Goal: Register for event/course

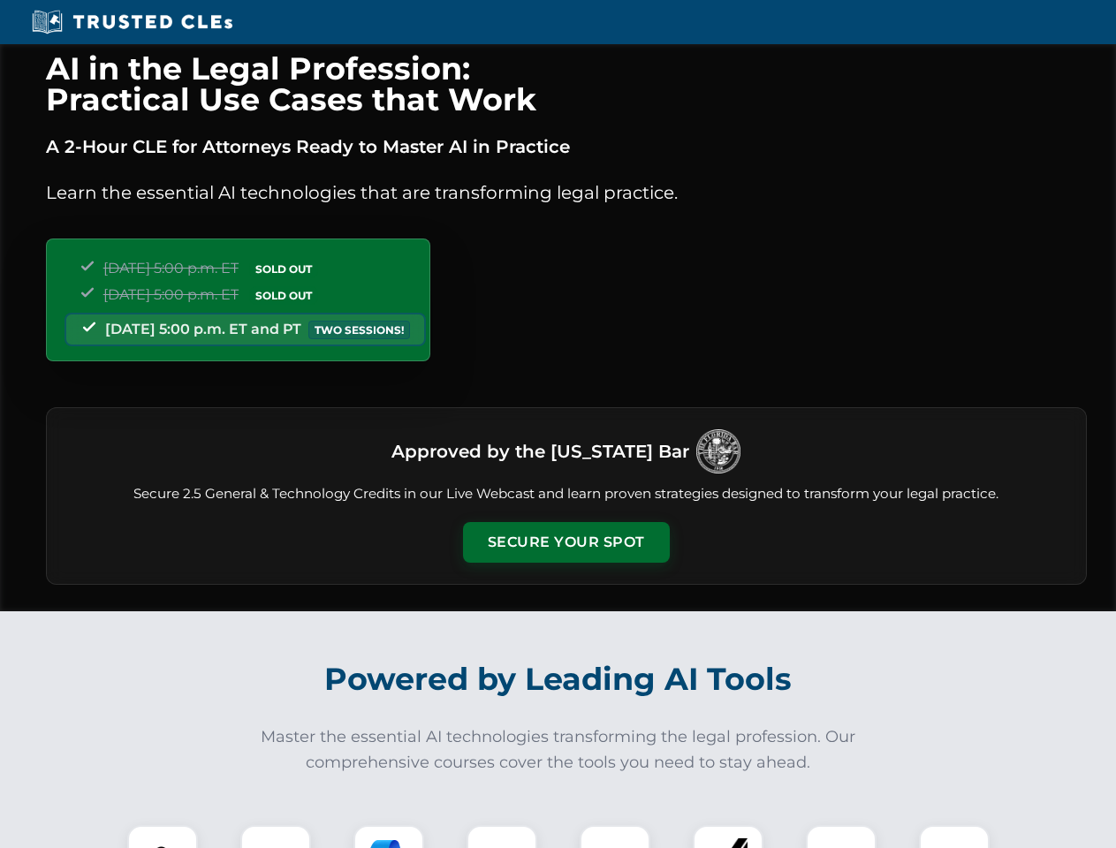
click at [566, 543] on button "Secure Your Spot" at bounding box center [566, 542] width 207 height 41
click at [163, 837] on img at bounding box center [162, 860] width 51 height 51
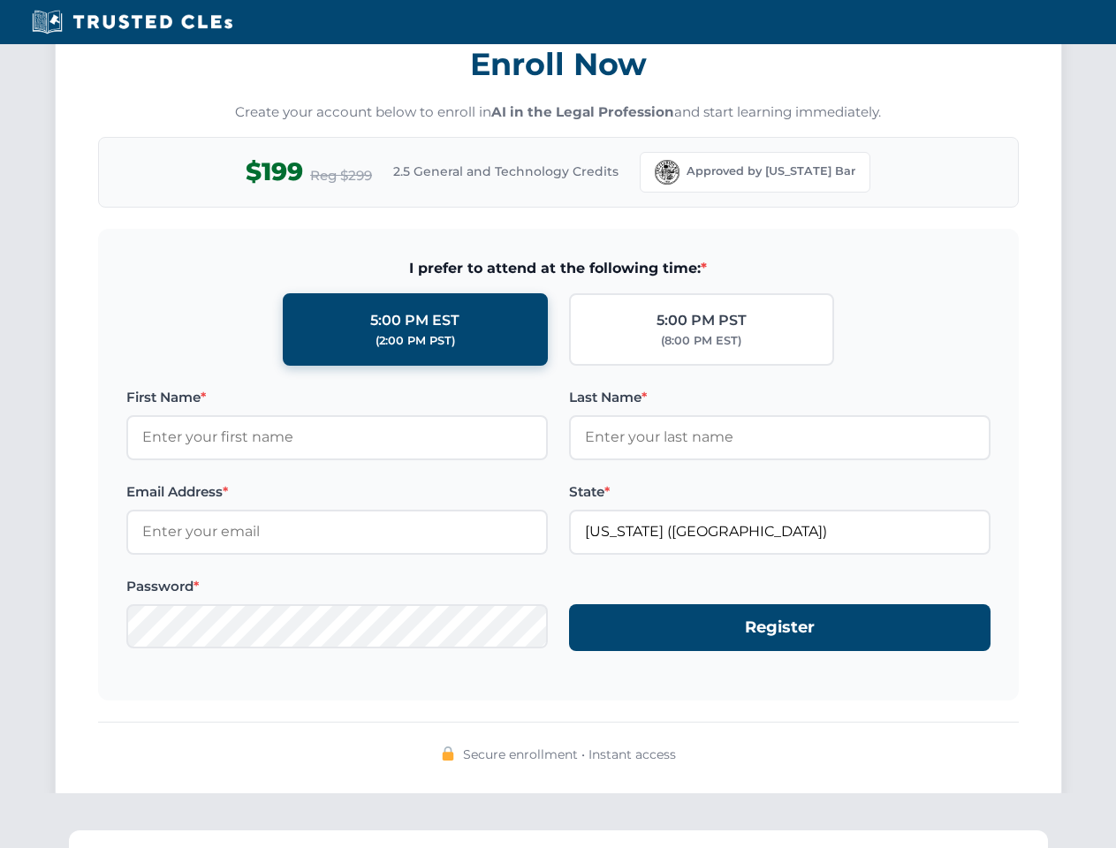
scroll to position [1735, 0]
